Goal: Task Accomplishment & Management: Manage account settings

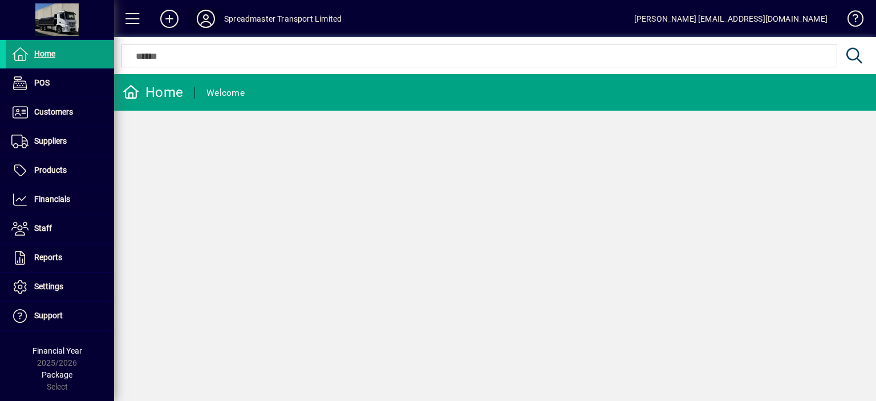
click at [198, 18] on icon at bounding box center [205, 19] width 23 height 18
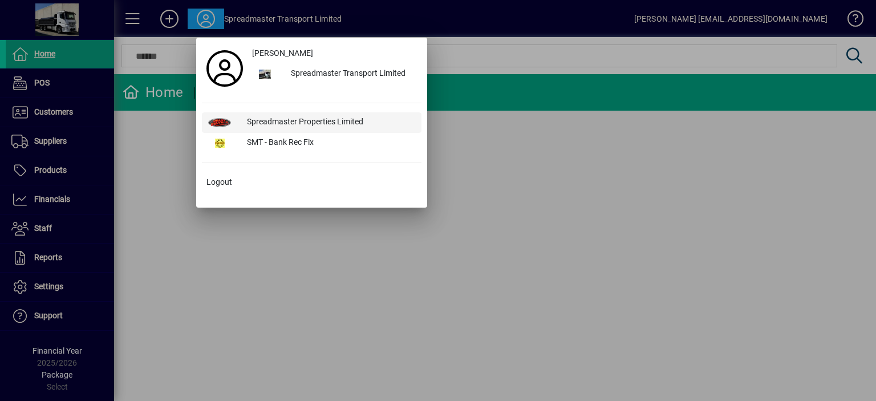
click at [296, 123] on div "Spreadmaster Properties Limited" at bounding box center [330, 122] width 184 height 21
